Goal: Task Accomplishment & Management: Use online tool/utility

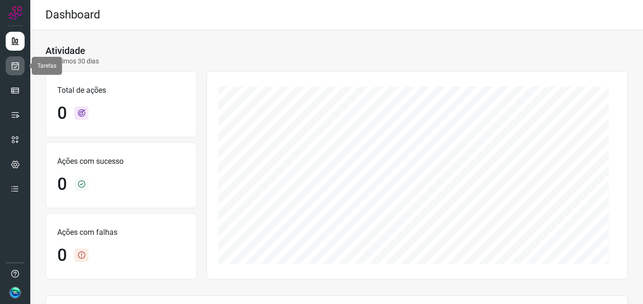
click at [9, 63] on link at bounding box center [15, 65] width 19 height 19
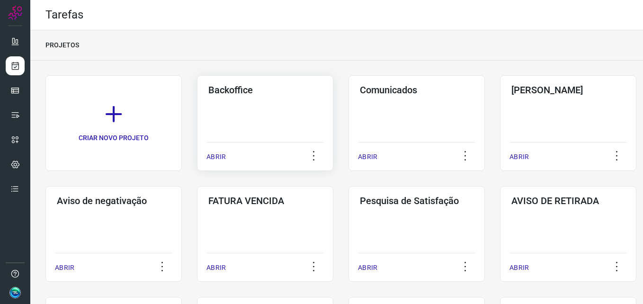
click at [284, 143] on div "ABRIR" at bounding box center [264, 154] width 117 height 24
click at [277, 109] on div "Backoffice ABRIR" at bounding box center [265, 123] width 136 height 96
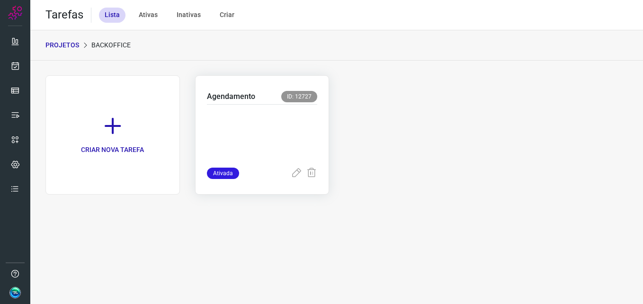
click at [275, 111] on p at bounding box center [262, 133] width 111 height 47
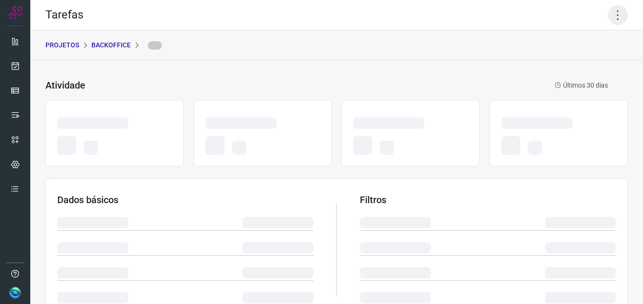
click at [608, 15] on icon at bounding box center [618, 15] width 20 height 20
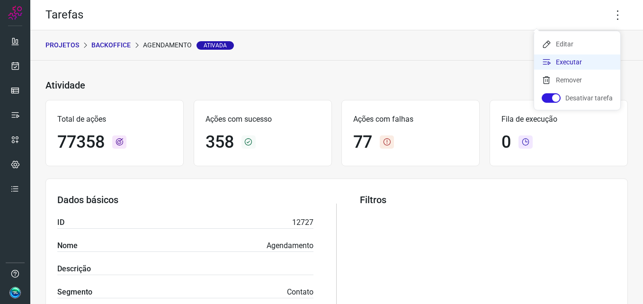
click at [587, 55] on li "Executar" at bounding box center [577, 61] width 86 height 15
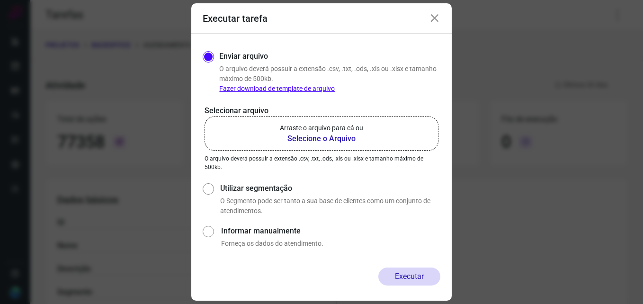
click at [306, 128] on p "Arraste o arquivo para cá ou" at bounding box center [321, 128] width 83 height 10
click at [0, 0] on input "Arraste o arquivo para cá ou Selecione o Arquivo" at bounding box center [0, 0] width 0 height 0
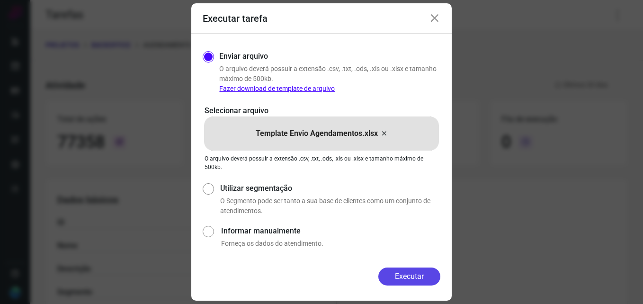
click at [406, 274] on button "Executar" at bounding box center [409, 277] width 62 height 18
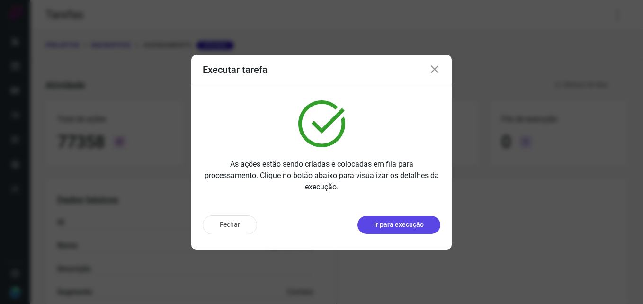
click at [399, 230] on button "Ir para execução" at bounding box center [399, 225] width 83 height 18
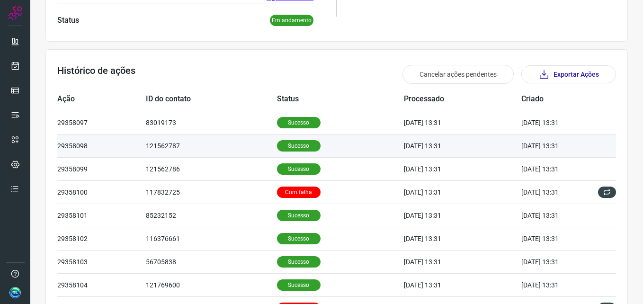
scroll to position [225, 0]
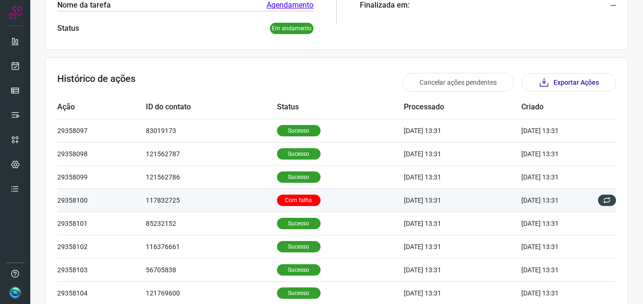
click at [287, 196] on p "Com falha" at bounding box center [299, 200] width 44 height 11
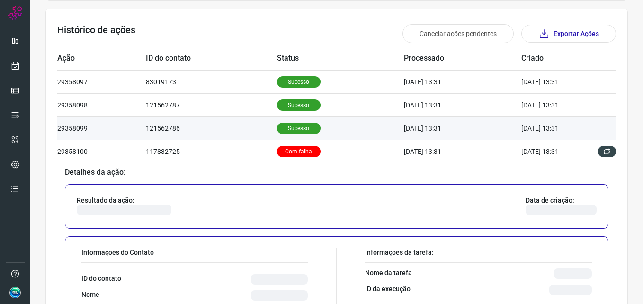
scroll to position [320, 0]
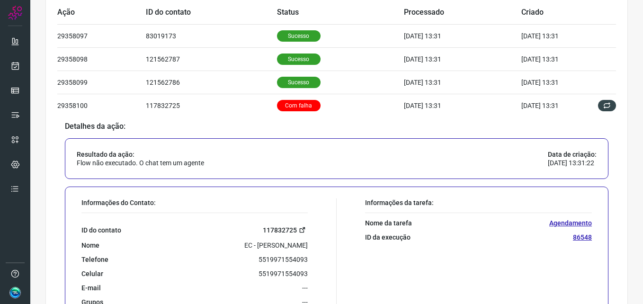
click at [287, 230] on link "117832725" at bounding box center [285, 229] width 45 height 11
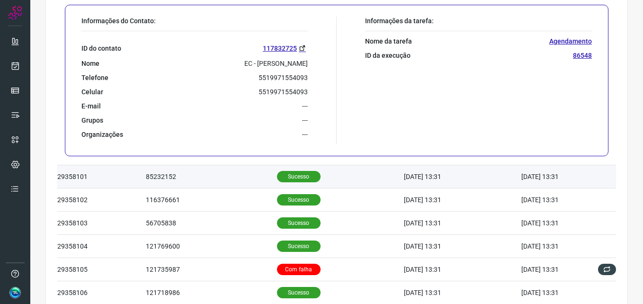
scroll to position [550, 0]
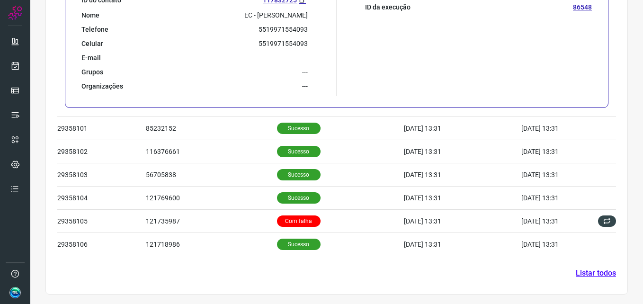
click at [582, 272] on link "Listar todos" at bounding box center [596, 273] width 40 height 11
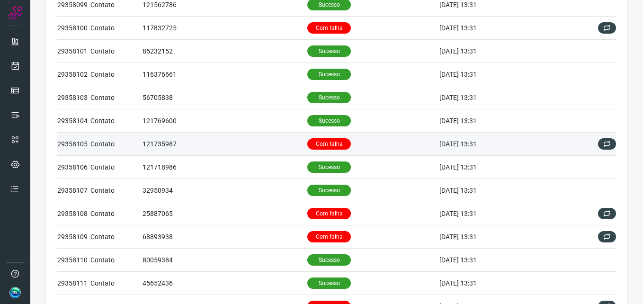
scroll to position [142, 0]
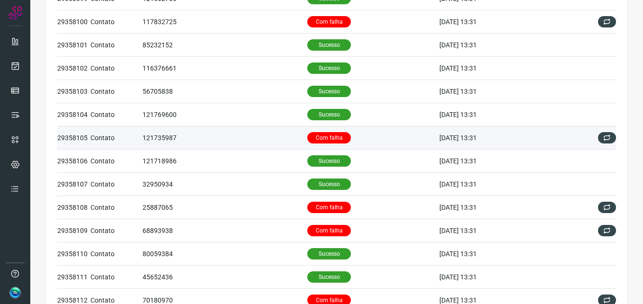
click at [321, 135] on p "Com falha" at bounding box center [329, 137] width 44 height 11
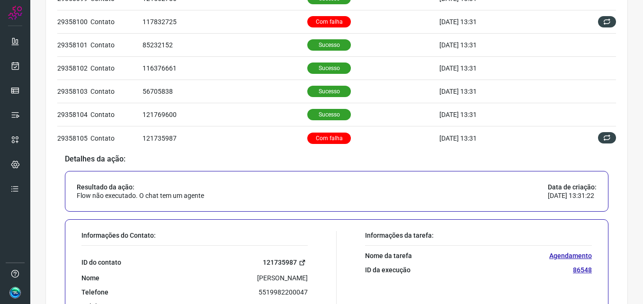
click at [280, 260] on link "121735987" at bounding box center [285, 262] width 45 height 11
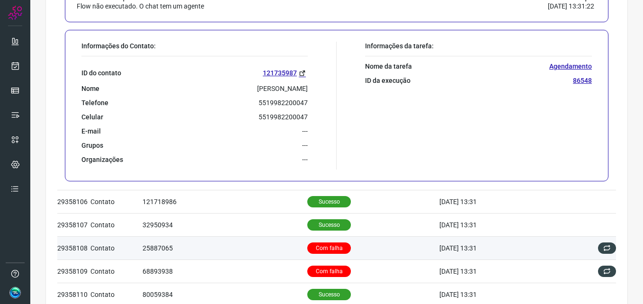
click at [322, 247] on p "Com falha" at bounding box center [329, 247] width 44 height 11
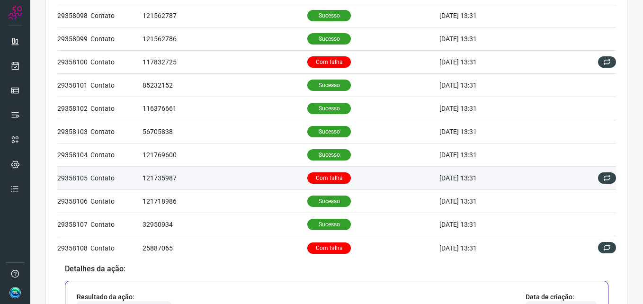
scroll to position [291, 0]
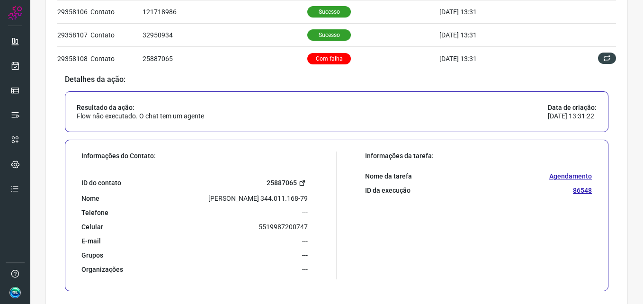
click at [283, 180] on link "25887065" at bounding box center [287, 183] width 41 height 11
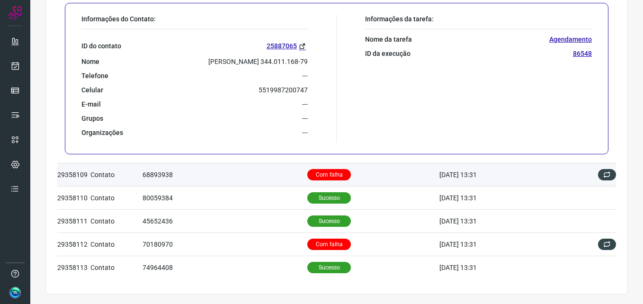
click at [317, 171] on p "Com falha" at bounding box center [329, 174] width 44 height 11
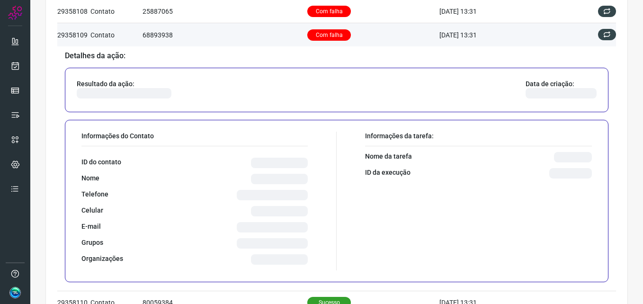
scroll to position [340, 0]
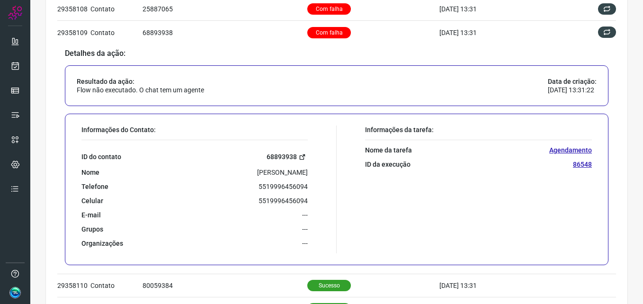
click at [283, 154] on link "68893938" at bounding box center [287, 157] width 41 height 11
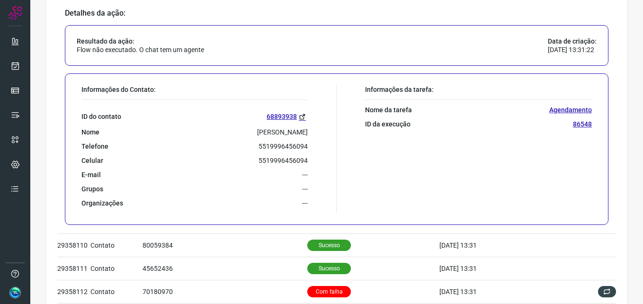
scroll to position [428, 0]
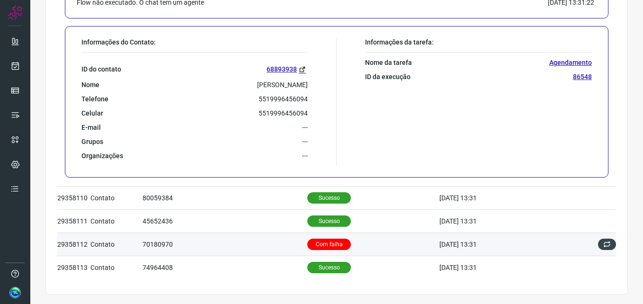
click at [319, 242] on p "Com falha" at bounding box center [329, 244] width 44 height 11
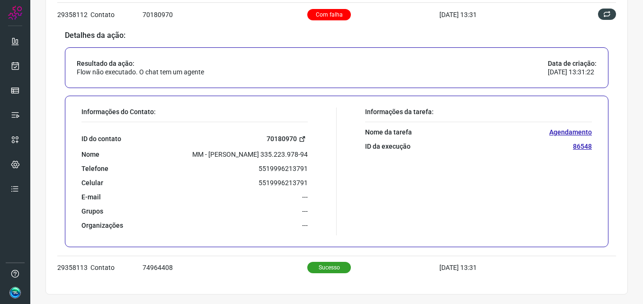
click at [289, 136] on link "70180970" at bounding box center [287, 139] width 41 height 11
